Goal: Find specific page/section: Find specific page/section

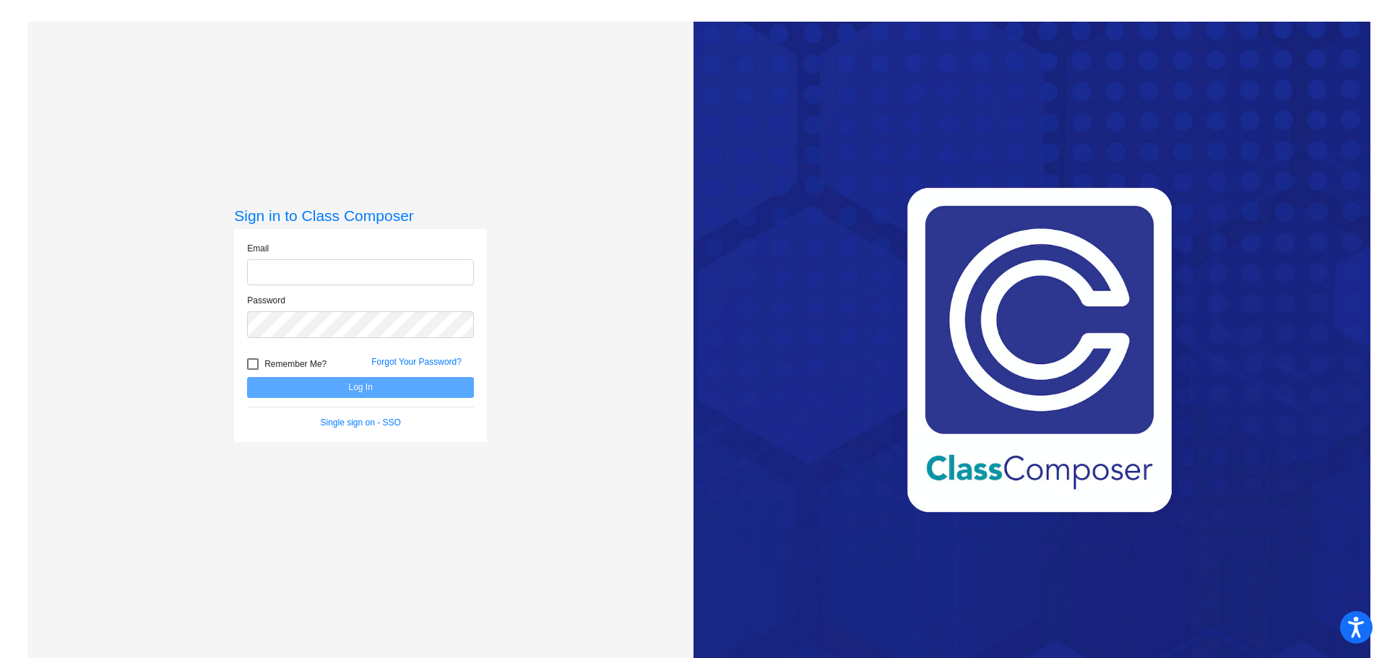
type input "[EMAIL_ADDRESS][PERSON_NAME][DOMAIN_NAME]"
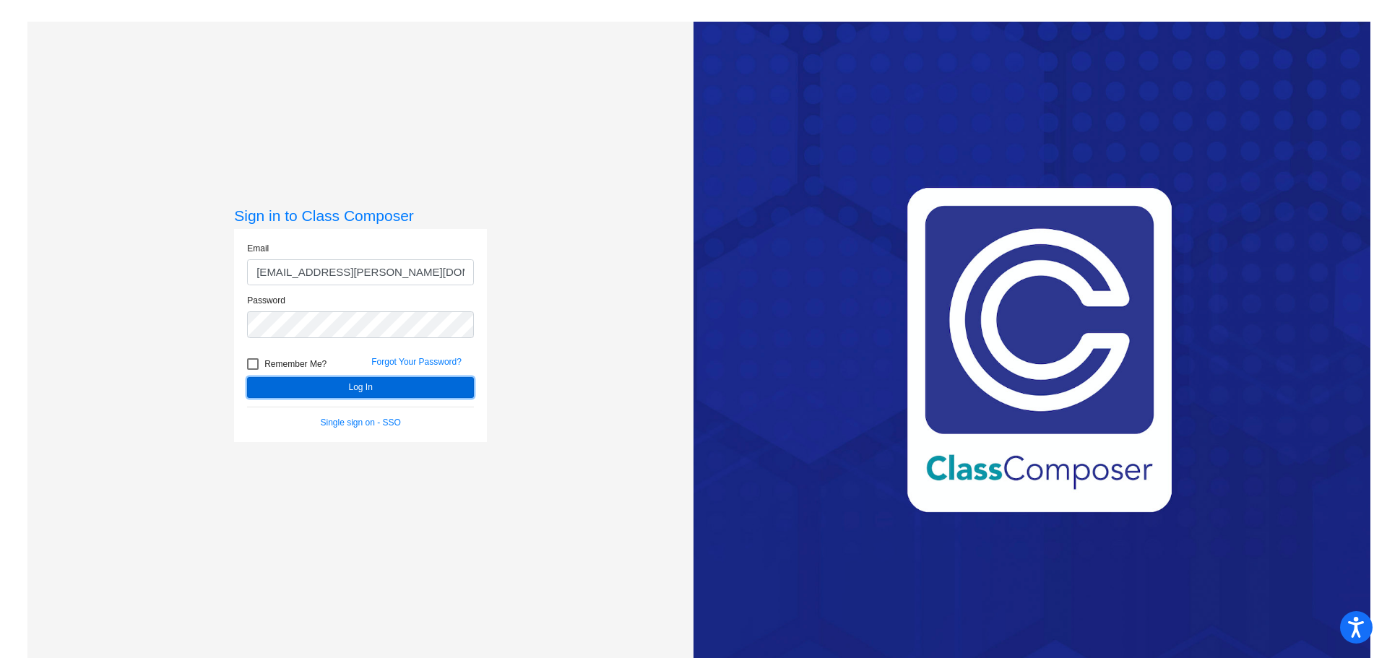
click at [384, 384] on button "Log In" at bounding box center [360, 387] width 227 height 21
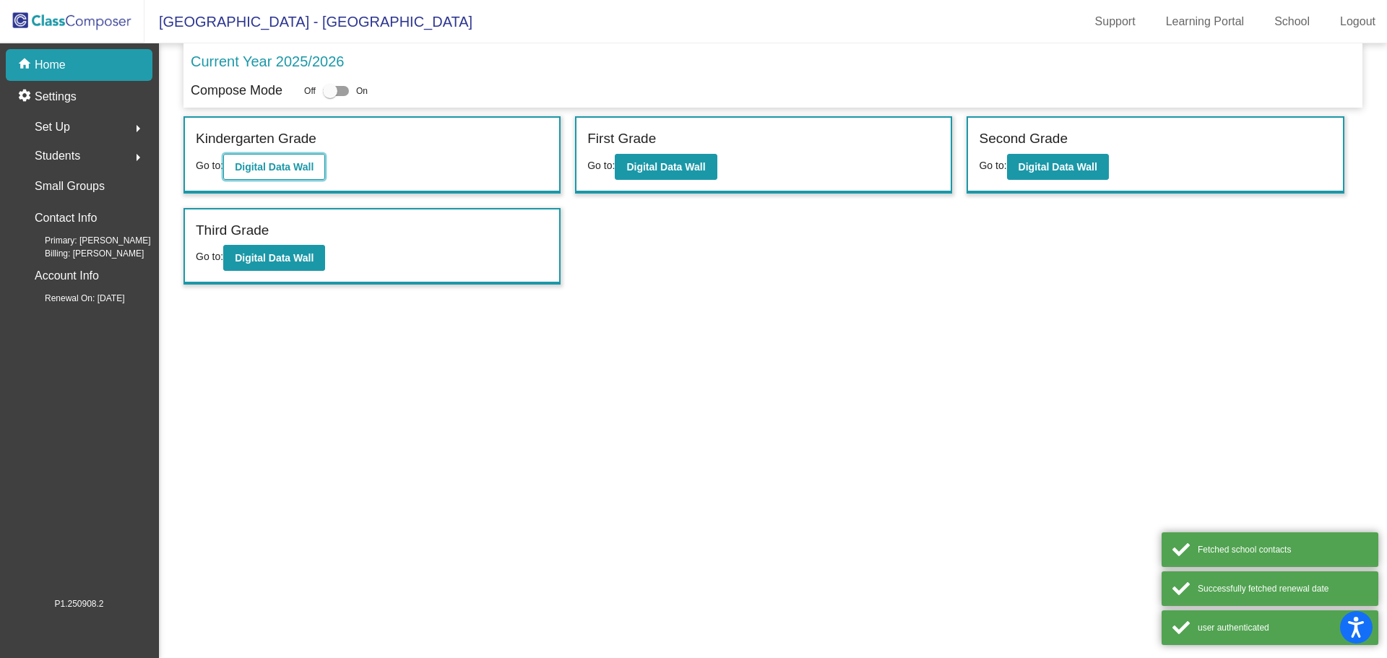
click at [272, 164] on b "Digital Data Wall" at bounding box center [274, 167] width 79 height 12
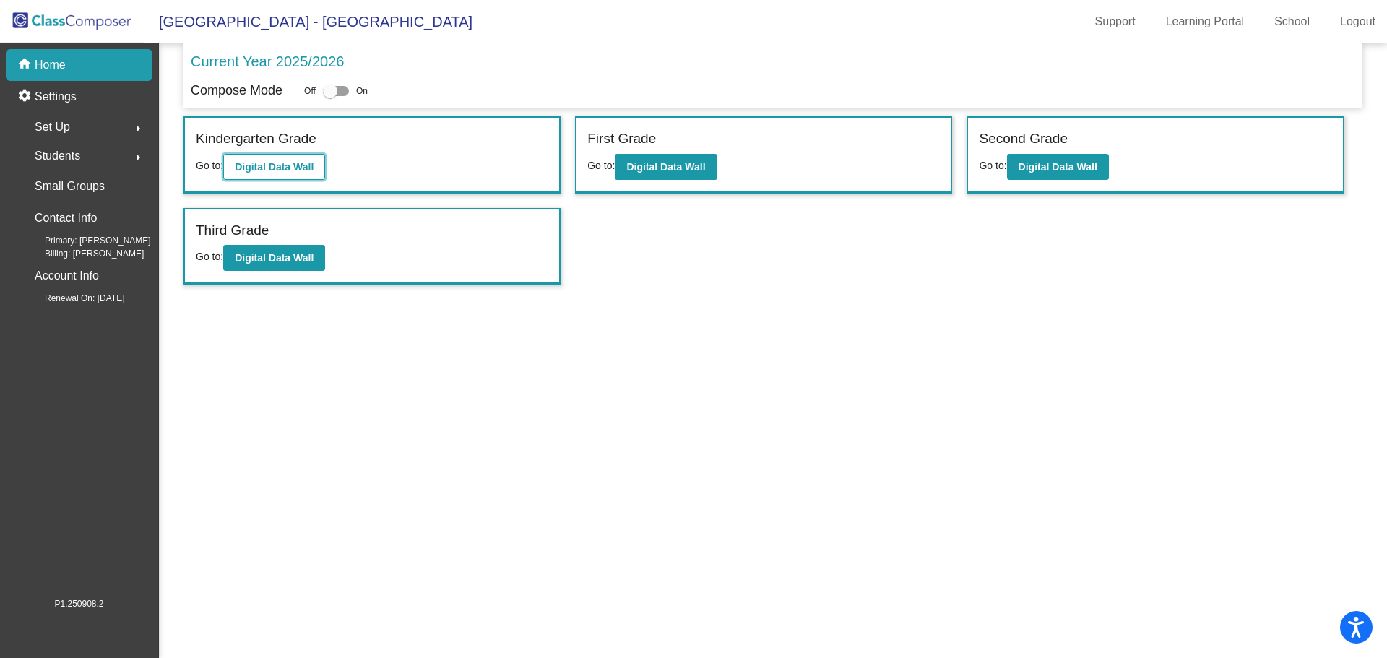
click at [290, 163] on b "Digital Data Wall" at bounding box center [274, 167] width 79 height 12
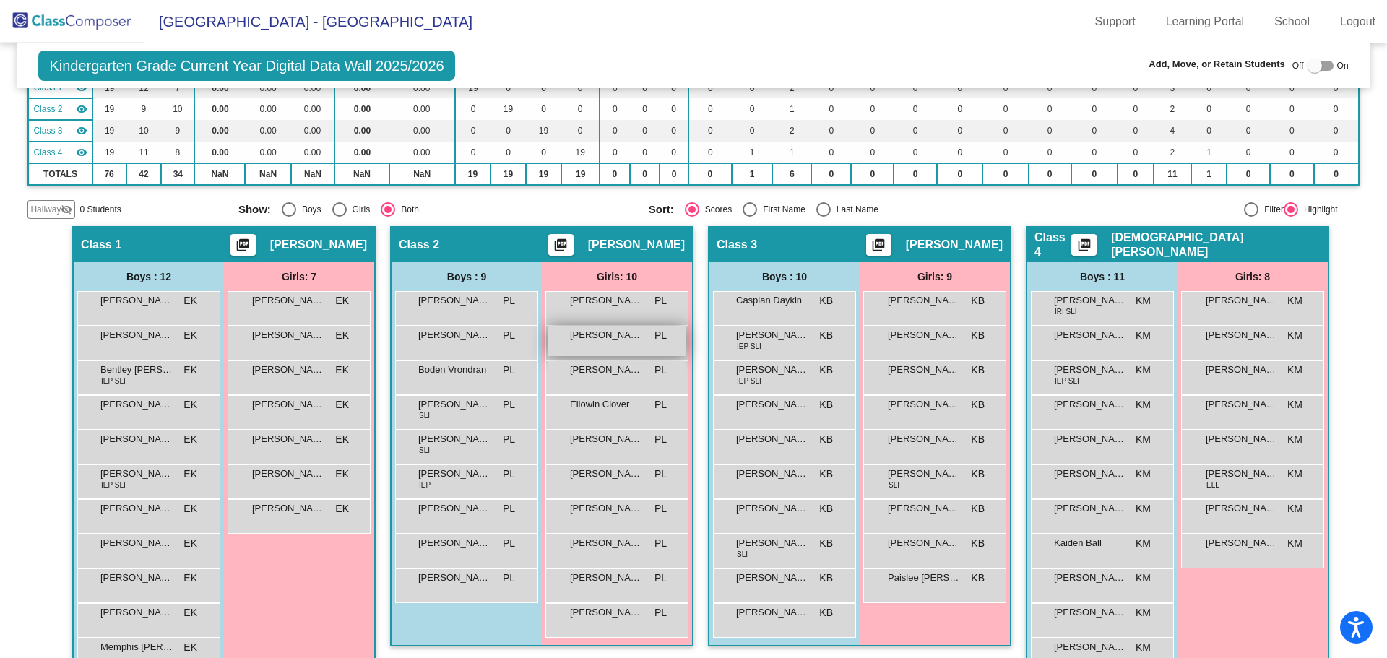
scroll to position [217, 0]
